Goal: Task Accomplishment & Management: Use online tool/utility

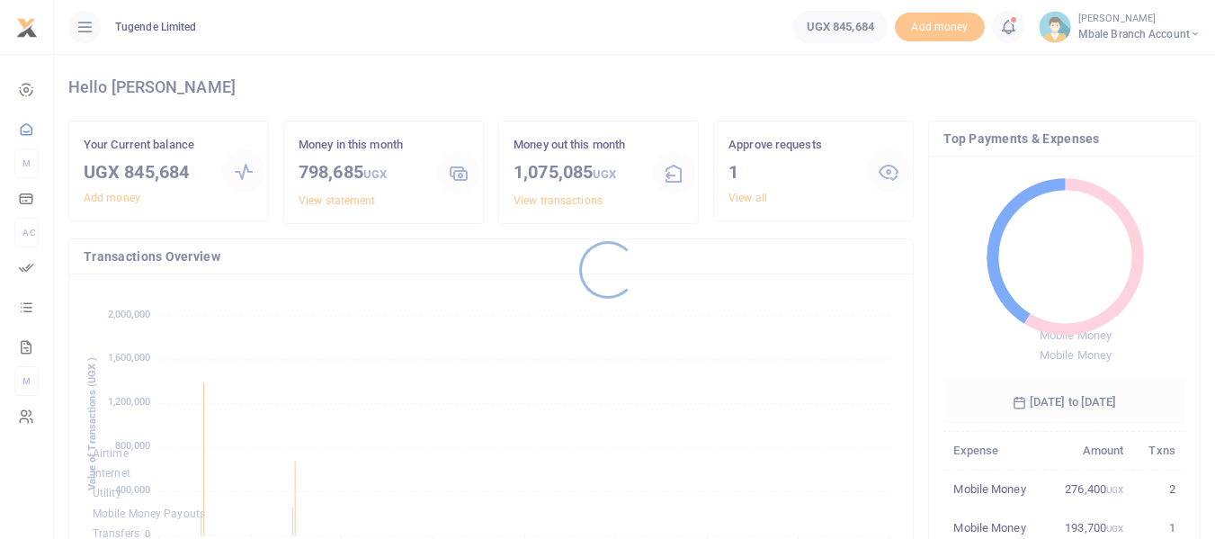
scroll to position [239, 228]
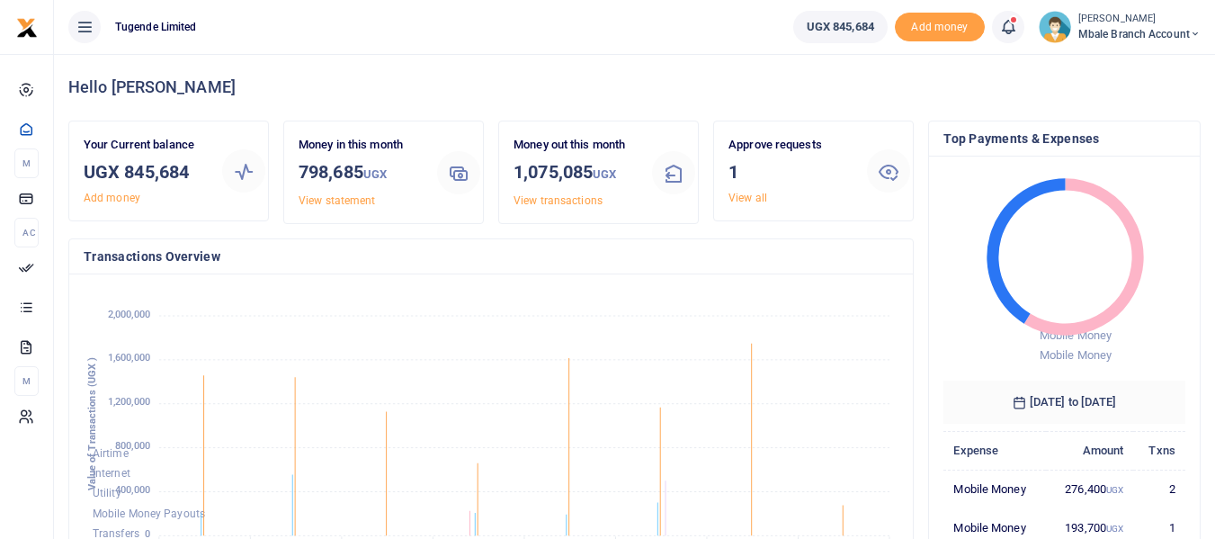
click at [888, 168] on icon at bounding box center [889, 171] width 22 height 22
click at [745, 200] on link "View all" at bounding box center [748, 198] width 39 height 13
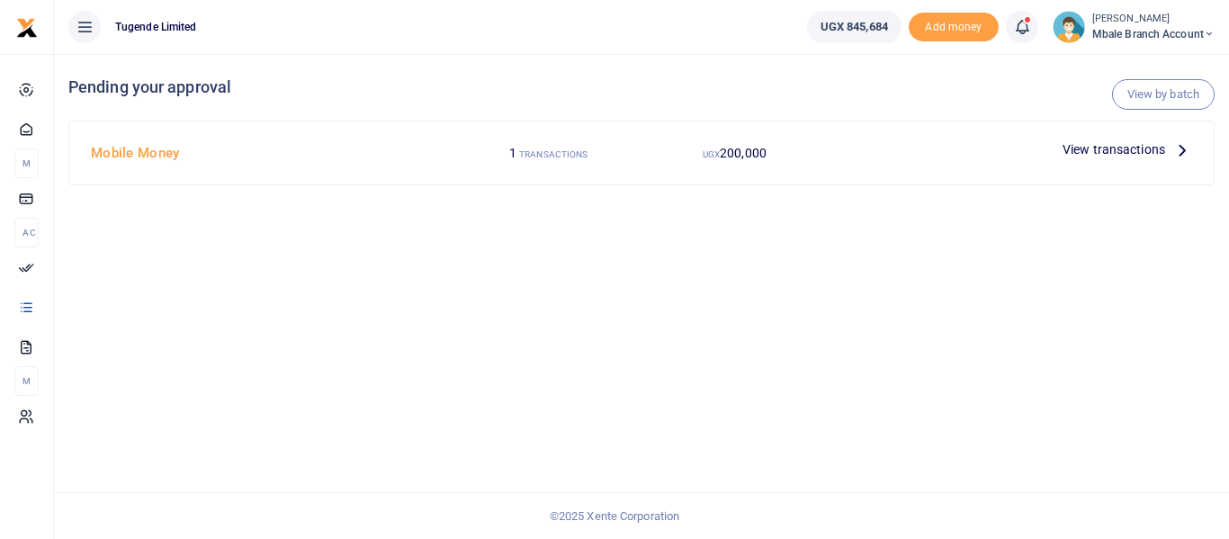
click at [1176, 144] on icon at bounding box center [1182, 149] width 20 height 20
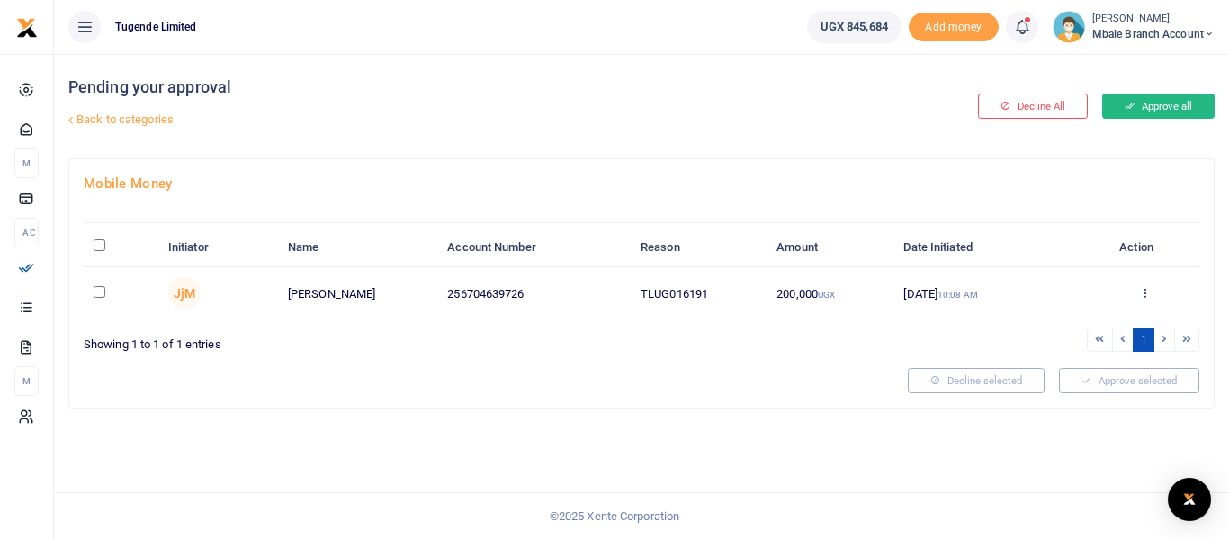
click at [1146, 102] on button "Approve all" at bounding box center [1158, 106] width 112 height 25
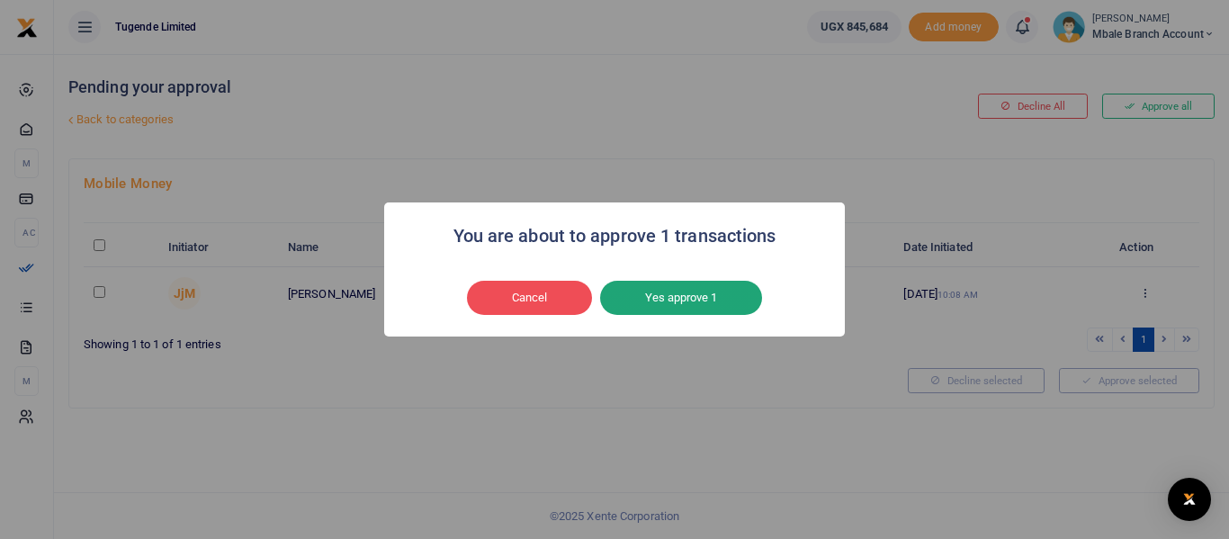
click at [687, 300] on button "Yes approve 1" at bounding box center [681, 298] width 162 height 34
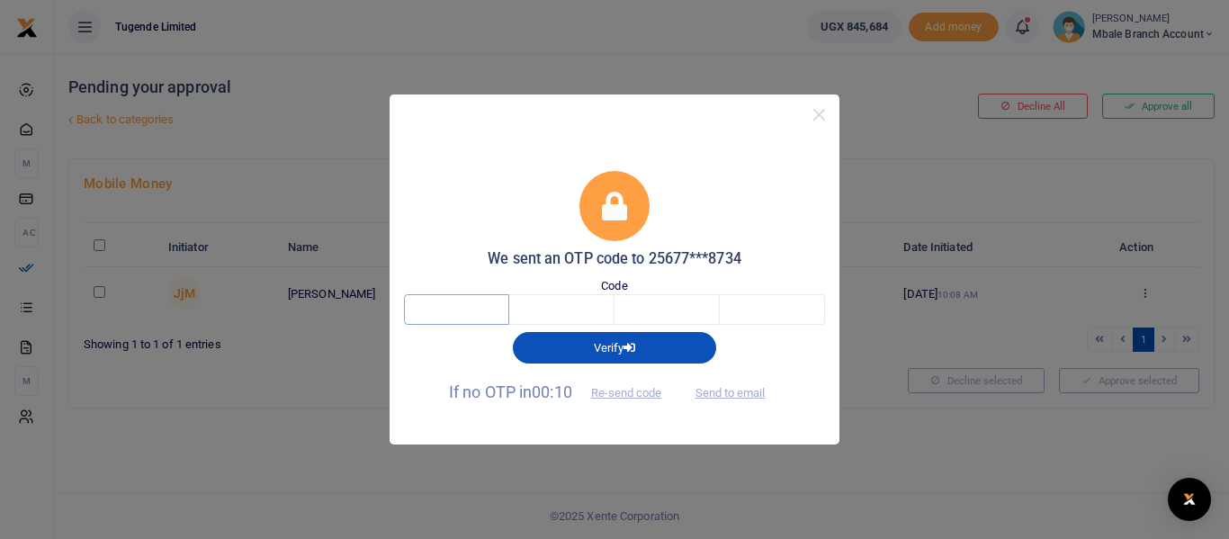
click at [457, 318] on input "text" at bounding box center [456, 309] width 105 height 31
type input "5"
type input "1"
type input "4"
type input "5"
